Goal: Use online tool/utility: Utilize a website feature to perform a specific function

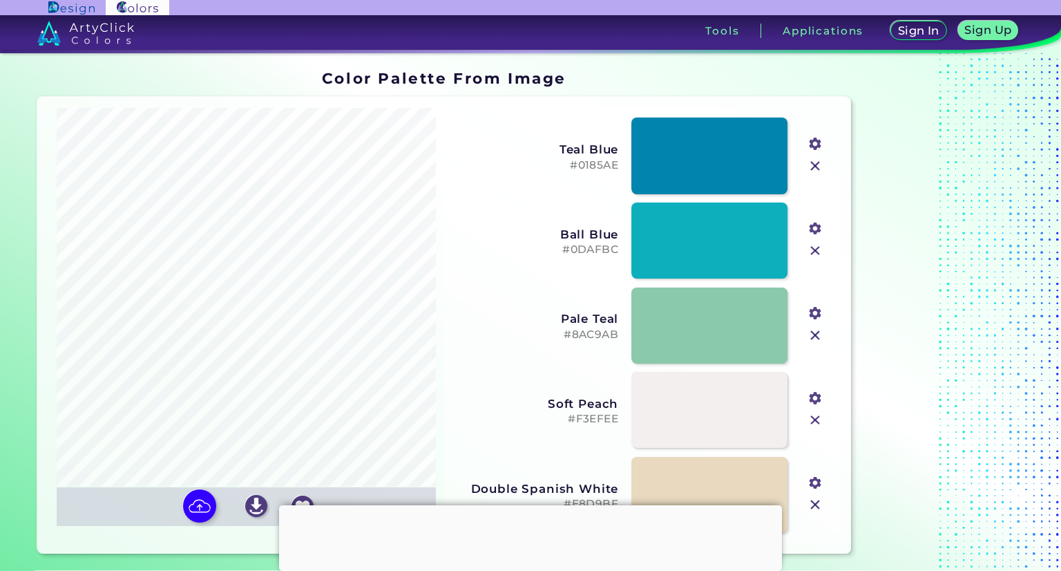
type input "#eff4f1"
type input "#f3ac0d"
type input "#107086"
type input "#d9d9d9"
type input "#45a7b0"
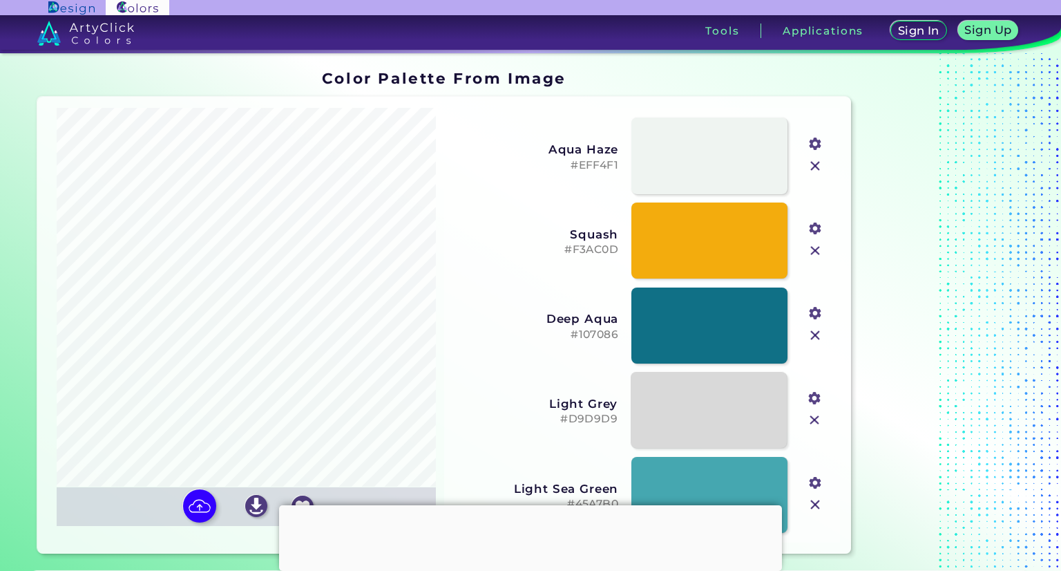
click at [817, 419] on img at bounding box center [814, 420] width 18 height 18
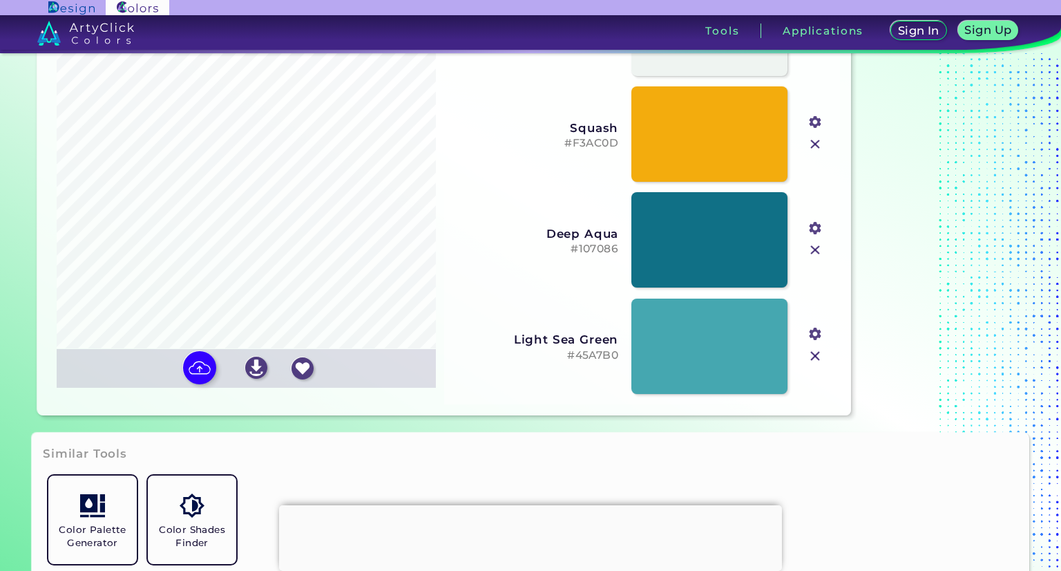
scroll to position [69, 0]
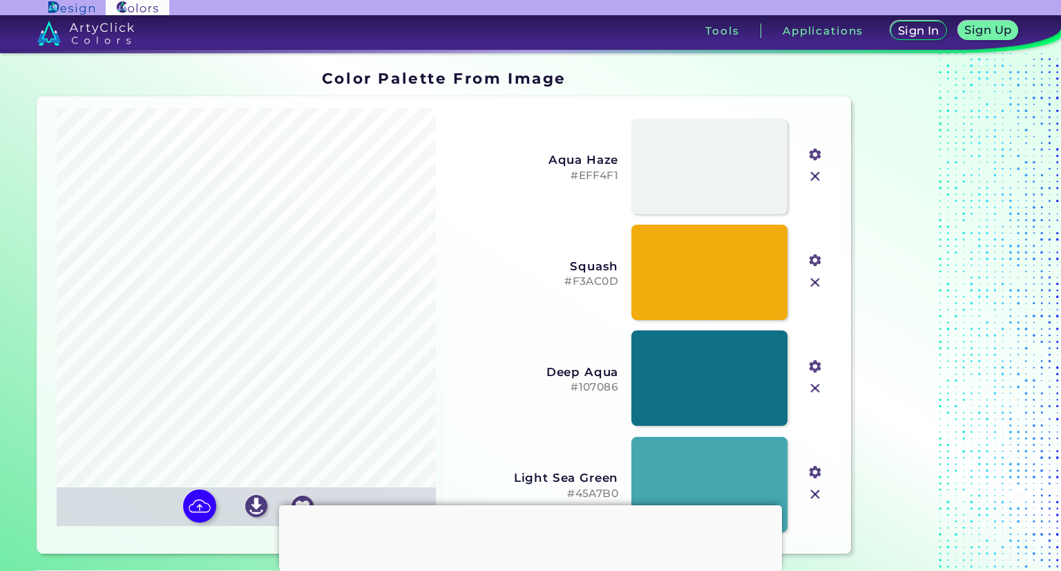
click at [526, 505] on div at bounding box center [530, 505] width 503 height 0
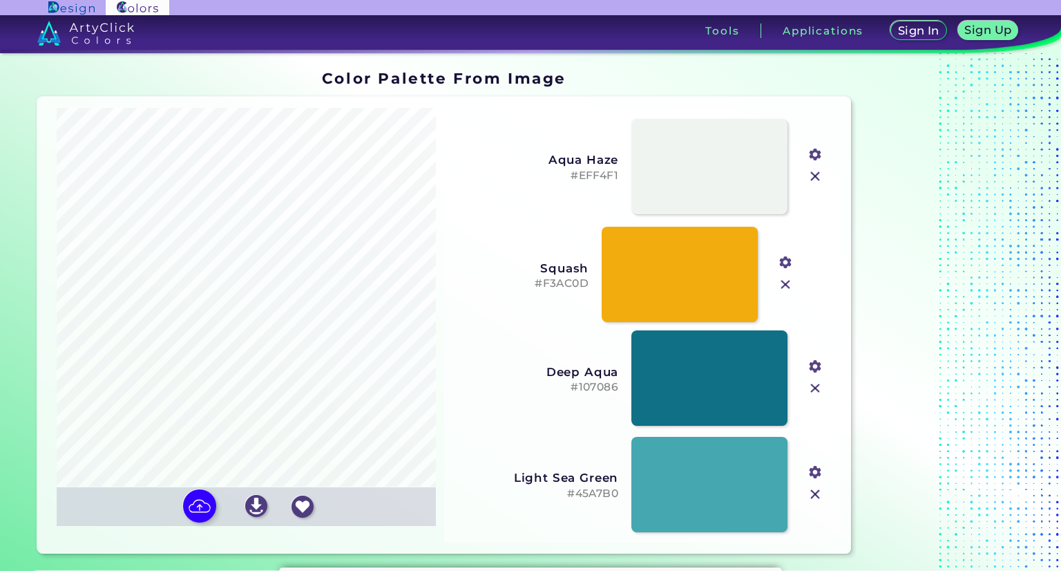
drag, startPoint x: 555, startPoint y: 279, endPoint x: 525, endPoint y: 281, distance: 29.8
click at [525, 281] on h5 "#F3AC0D" at bounding box center [506, 283] width 164 height 13
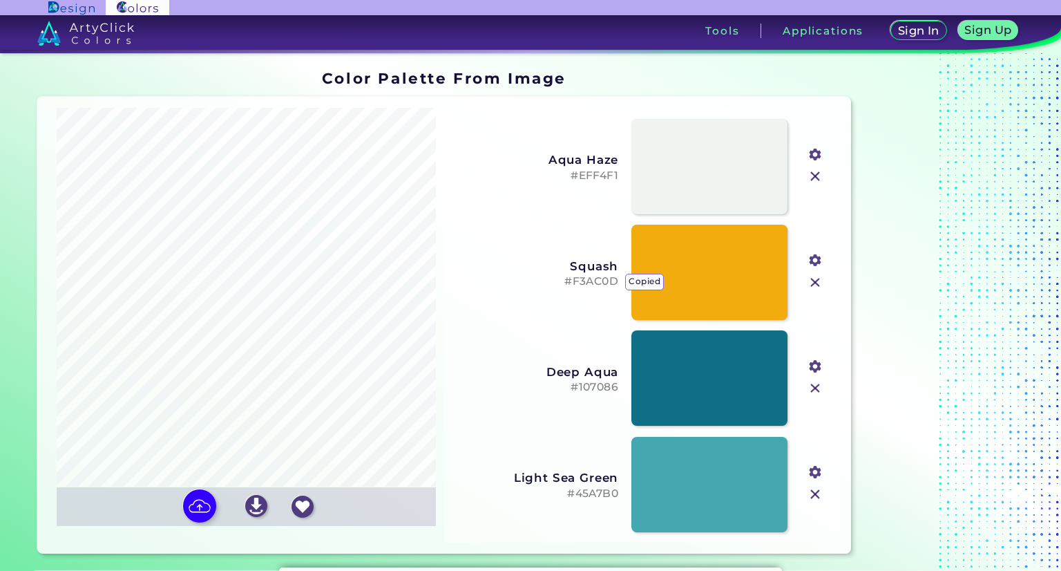
click at [585, 281] on h5 "#F3AC0D copied" at bounding box center [536, 281] width 164 height 13
click at [601, 283] on h5 "#F3AC0D" at bounding box center [536, 281] width 164 height 13
click at [611, 386] on h5 "#107086" at bounding box center [536, 387] width 164 height 13
click at [593, 282] on h5 "#F3AC0D" at bounding box center [536, 281] width 164 height 13
click at [605, 388] on h5 "#107086" at bounding box center [536, 387] width 164 height 13
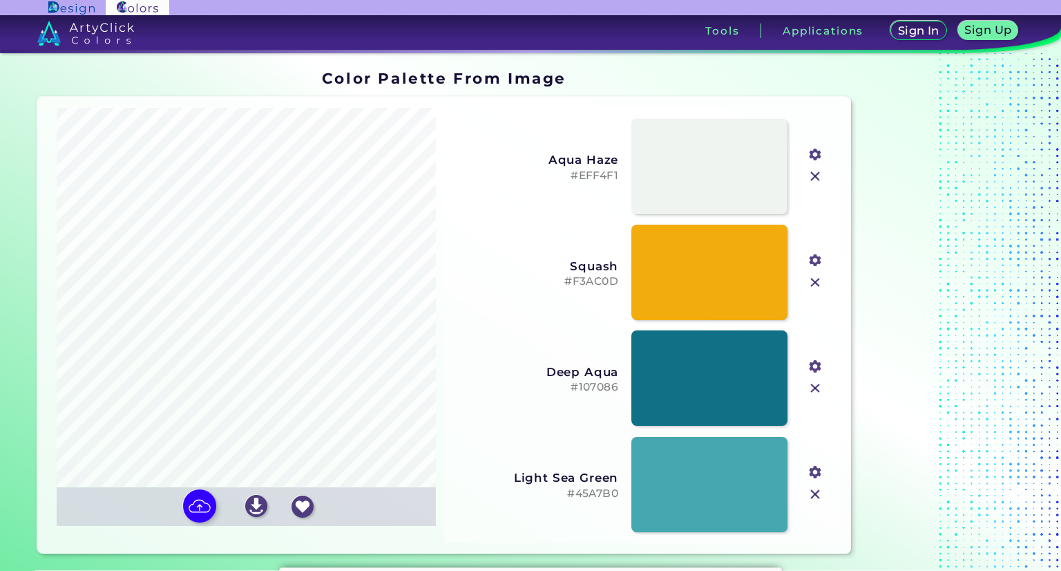
click at [594, 285] on h5 "#F3AC0D" at bounding box center [536, 281] width 164 height 13
click at [589, 280] on h5 "#F3AC0D" at bounding box center [536, 281] width 164 height 13
click at [589, 385] on h5 "#107086" at bounding box center [536, 387] width 164 height 13
